Goal: Task Accomplishment & Management: Use online tool/utility

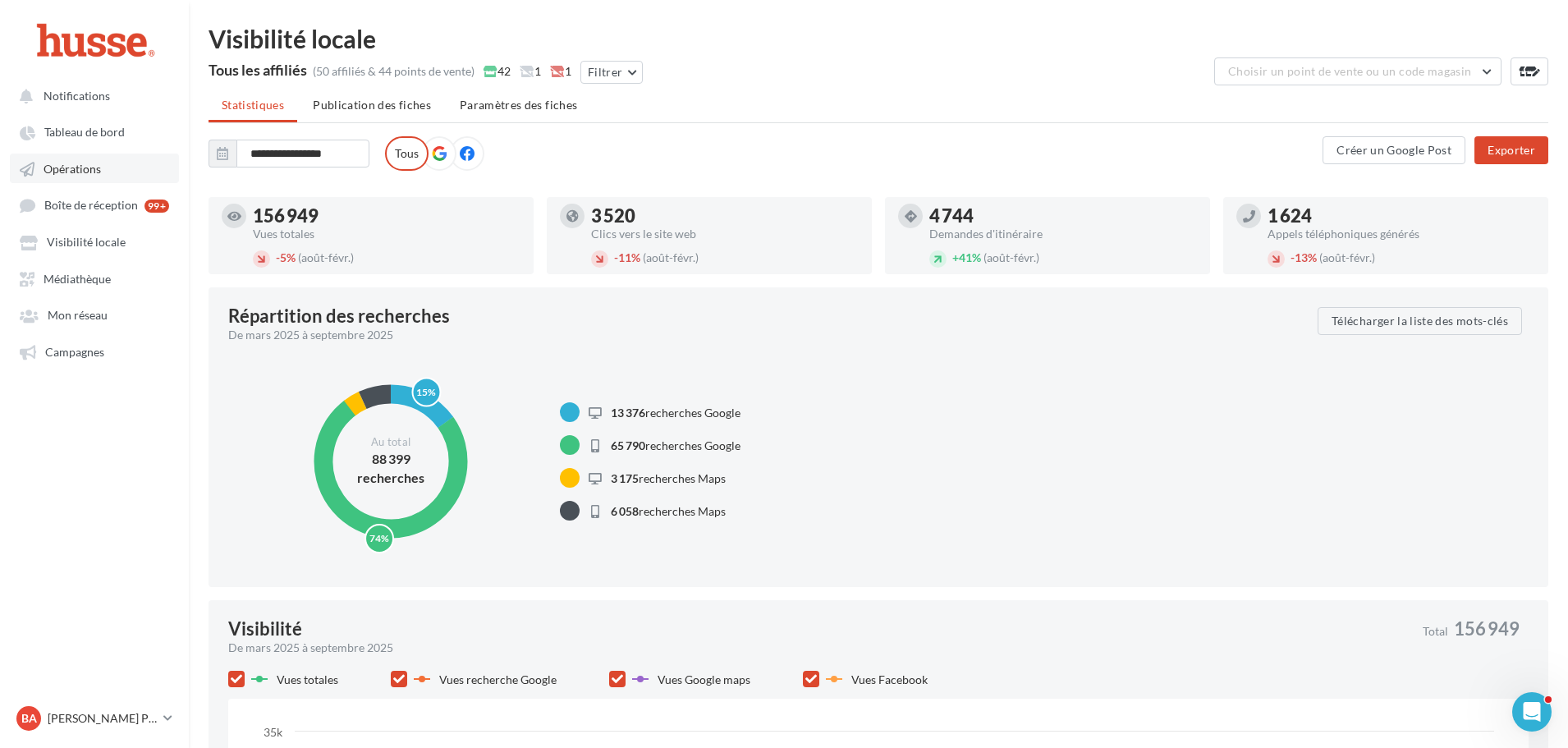
drag, startPoint x: 84, startPoint y: 167, endPoint x: 170, endPoint y: 165, distance: 86.0
click at [84, 167] on span "Opérations" at bounding box center [72, 169] width 58 height 14
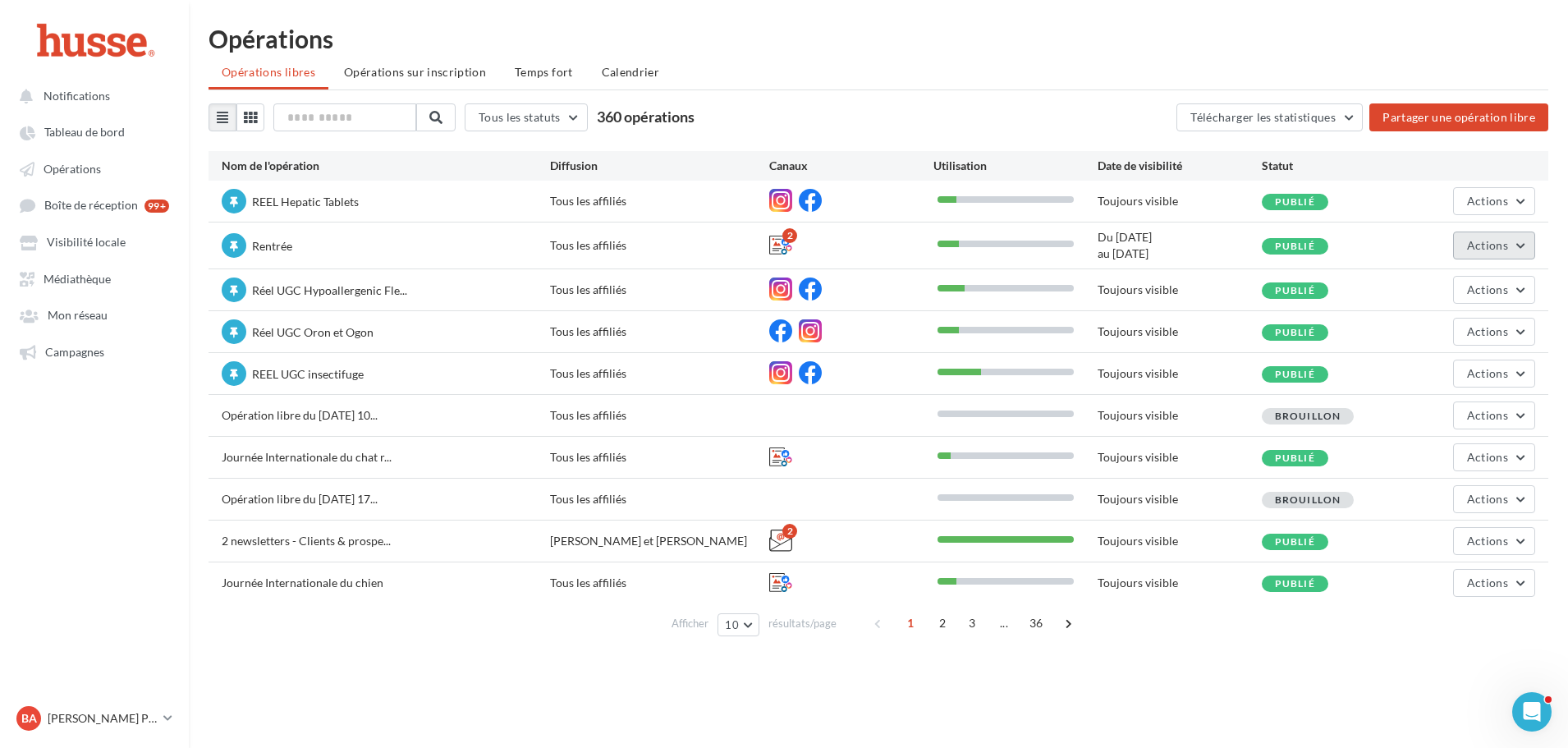
click at [1509, 242] on button "Actions" at bounding box center [1495, 245] width 82 height 28
click at [1428, 377] on button "Statistiques" at bounding box center [1448, 370] width 175 height 43
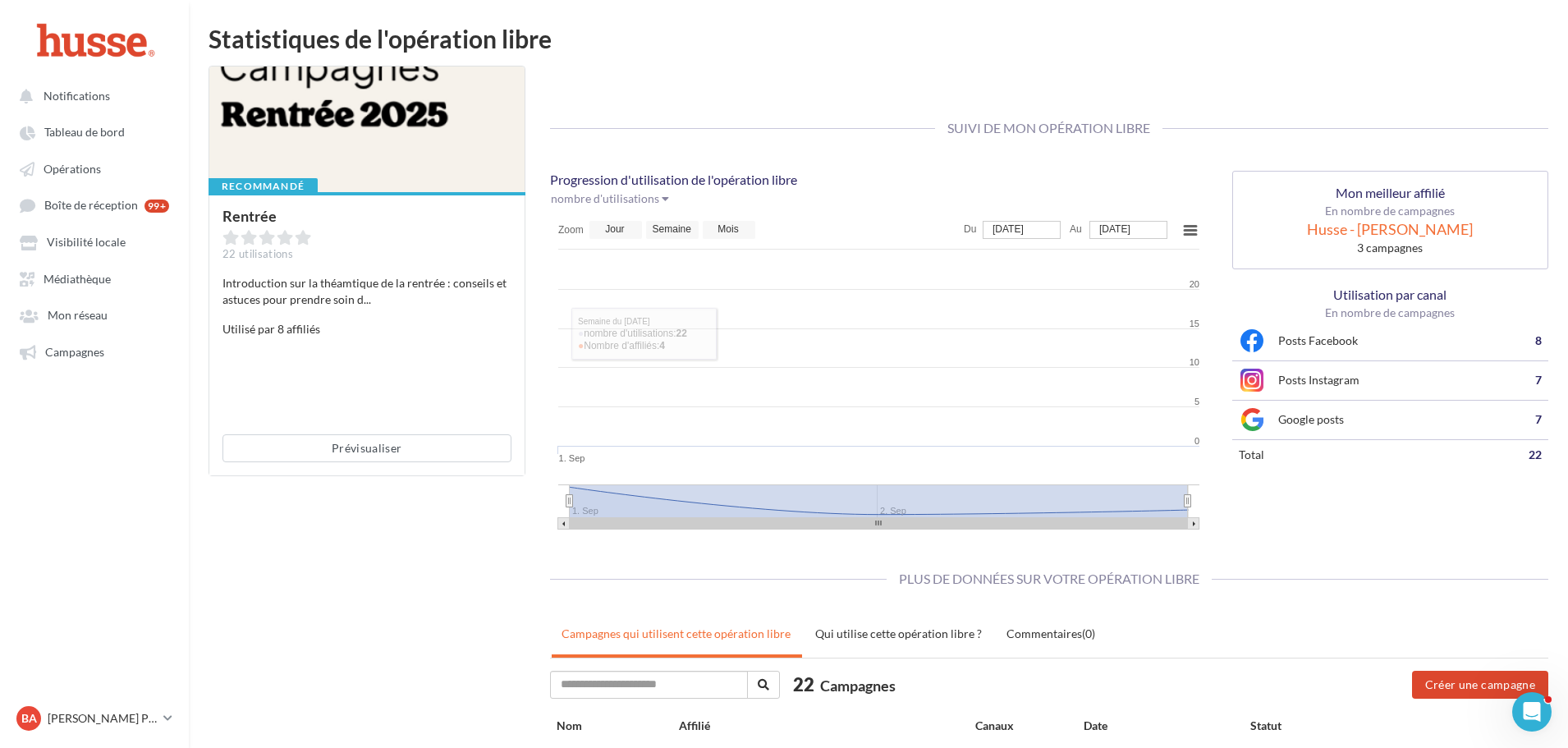
click at [750, 59] on div "Statistiques de l'opération libre keyboard_arrow_left Retour" at bounding box center [879, 45] width 1380 height 38
